Goal: Find specific page/section: Find specific page/section

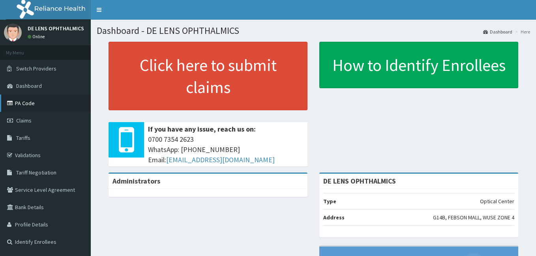
click at [37, 103] on link "PA Code" at bounding box center [45, 103] width 91 height 17
click at [38, 102] on link "PA Code" at bounding box center [45, 103] width 91 height 17
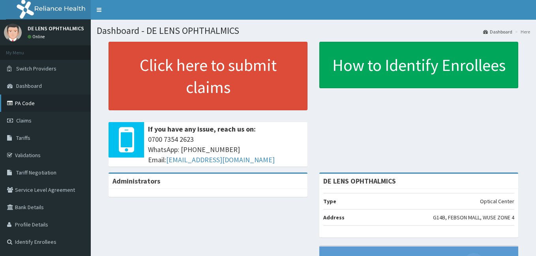
click at [38, 102] on link "PA Code" at bounding box center [45, 103] width 91 height 17
click at [34, 101] on link "PA Code" at bounding box center [45, 103] width 91 height 17
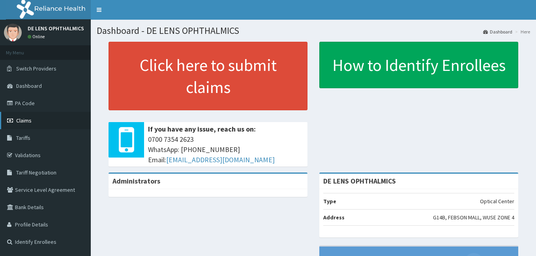
click at [28, 121] on span "Claims" at bounding box center [23, 120] width 15 height 7
click at [27, 99] on link "PA Code" at bounding box center [45, 103] width 91 height 17
click at [47, 105] on link "PA Code" at bounding box center [45, 103] width 91 height 17
